Goal: Task Accomplishment & Management: Manage account settings

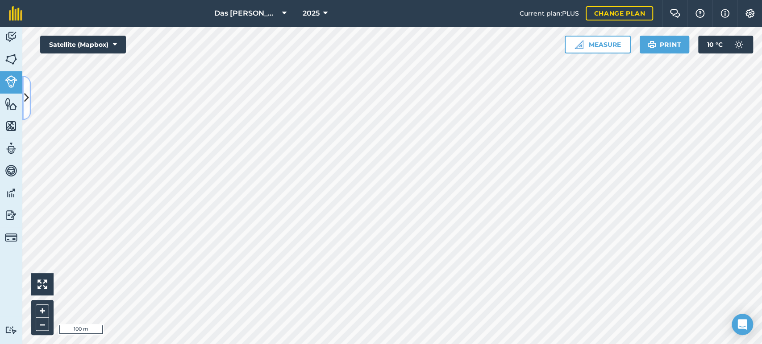
click at [30, 100] on button at bounding box center [26, 98] width 9 height 45
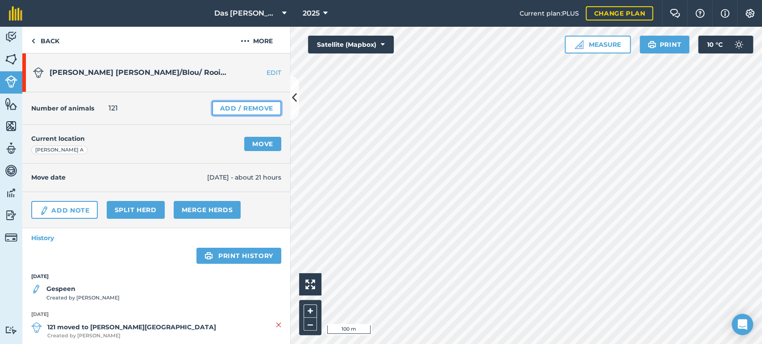
click at [212, 108] on link "Add / Remove" at bounding box center [246, 108] width 69 height 14
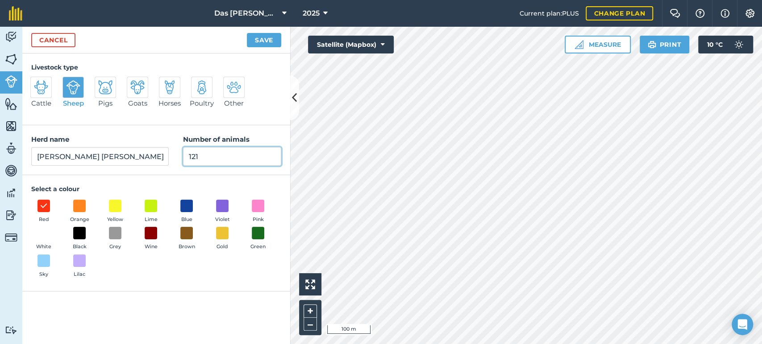
click at [200, 151] on input "121" at bounding box center [232, 156] width 98 height 19
type input "124"
click at [255, 41] on button "Save" at bounding box center [264, 40] width 34 height 14
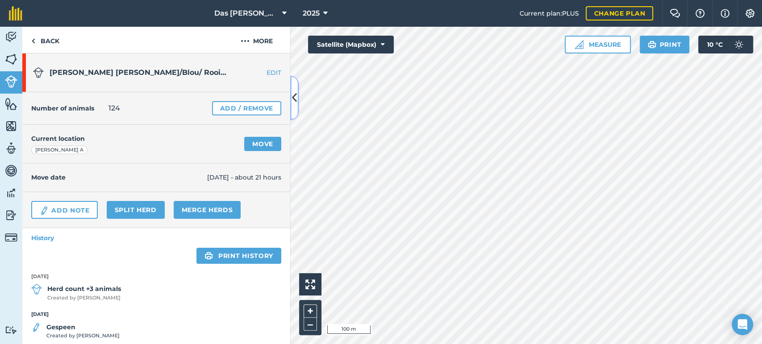
click at [292, 89] on button at bounding box center [294, 98] width 9 height 45
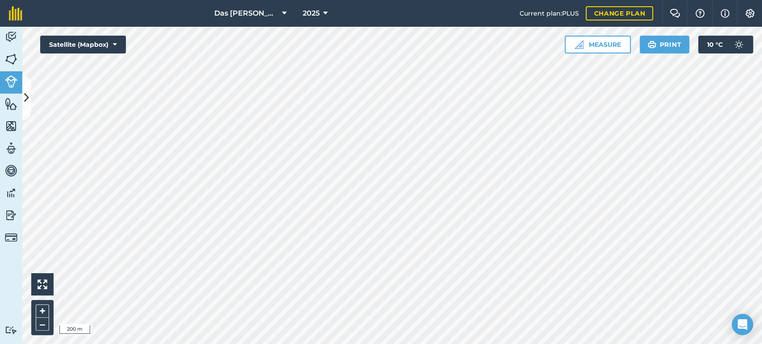
click at [569, 26] on div "Das Ram Boerdery 2025 Current plan : PLUS Change plan Farm Chat Help Info Setti…" at bounding box center [381, 172] width 762 height 344
click at [16, 65] on img at bounding box center [11, 59] width 12 height 13
